Goal: Navigation & Orientation: Understand site structure

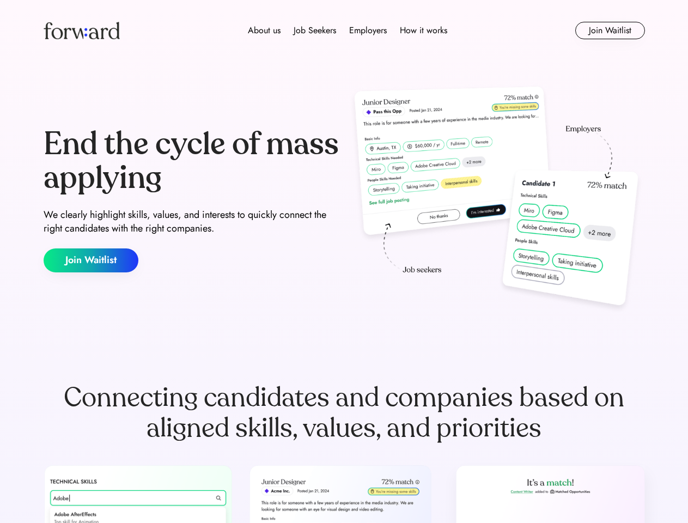
click at [344, 262] on div "End the cycle of mass applying We clearly highlight skills, values, and interes…" at bounding box center [345, 200] width 602 height 234
click at [344, 31] on div "About us Job Seekers Employers How it works" at bounding box center [347, 30] width 429 height 13
click at [82, 31] on img at bounding box center [82, 30] width 76 height 17
click at [348, 31] on div "About us Job Seekers Employers How it works" at bounding box center [347, 30] width 429 height 13
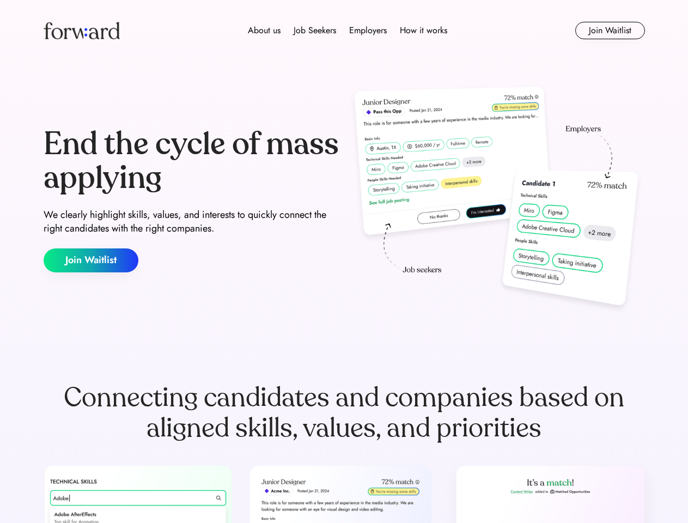
click at [264, 31] on div "About us" at bounding box center [264, 30] width 33 height 13
click at [315, 31] on div "Job Seekers" at bounding box center [315, 30] width 43 height 13
click at [368, 31] on div "Employers" at bounding box center [368, 30] width 38 height 13
click at [423, 31] on div "How it works" at bounding box center [423, 30] width 47 height 13
click at [610, 31] on button "Join Waitlist" at bounding box center [611, 30] width 70 height 17
